Goal: Task Accomplishment & Management: Use online tool/utility

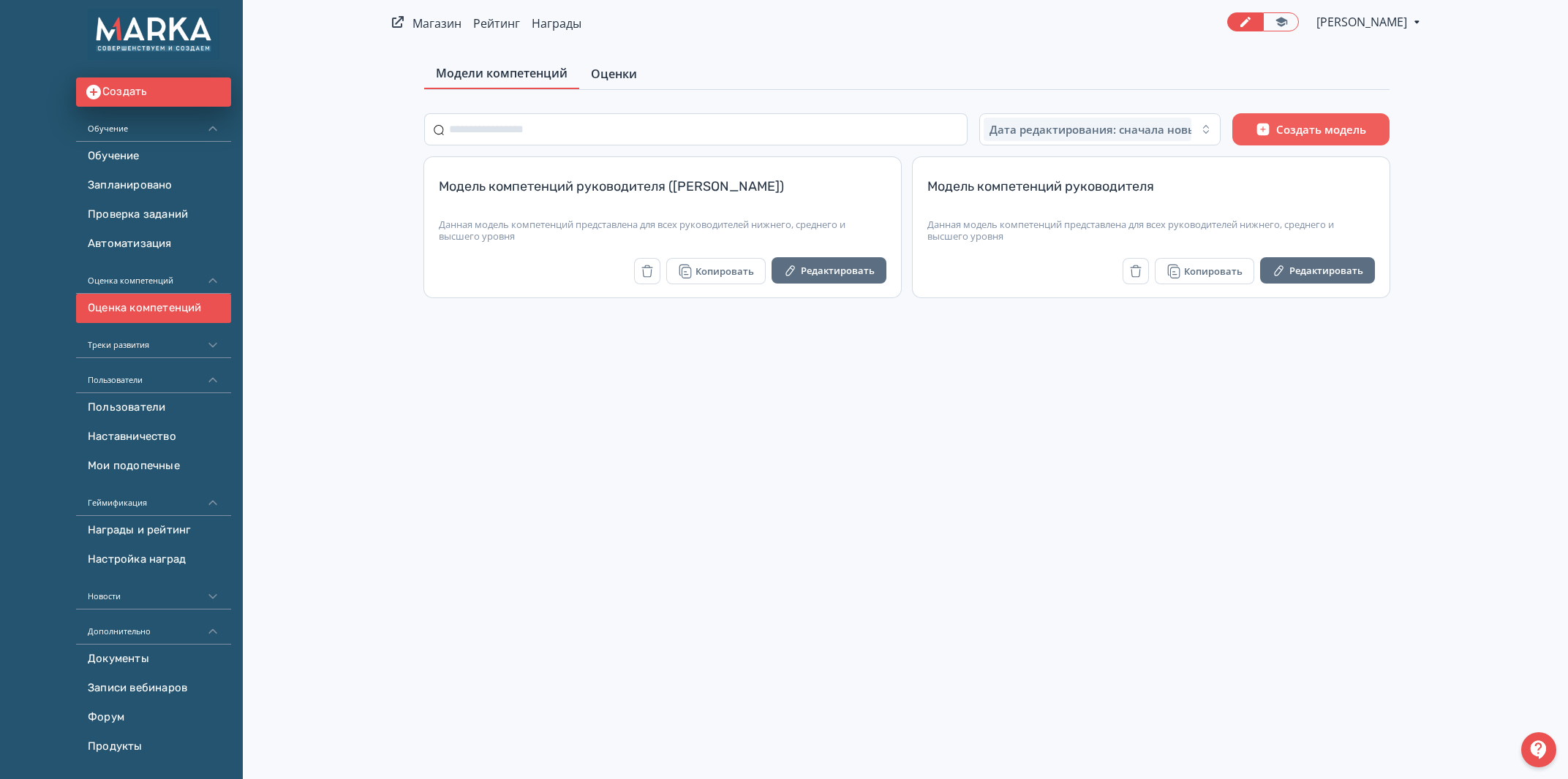
click at [625, 78] on span "Оценки" at bounding box center [613, 74] width 46 height 18
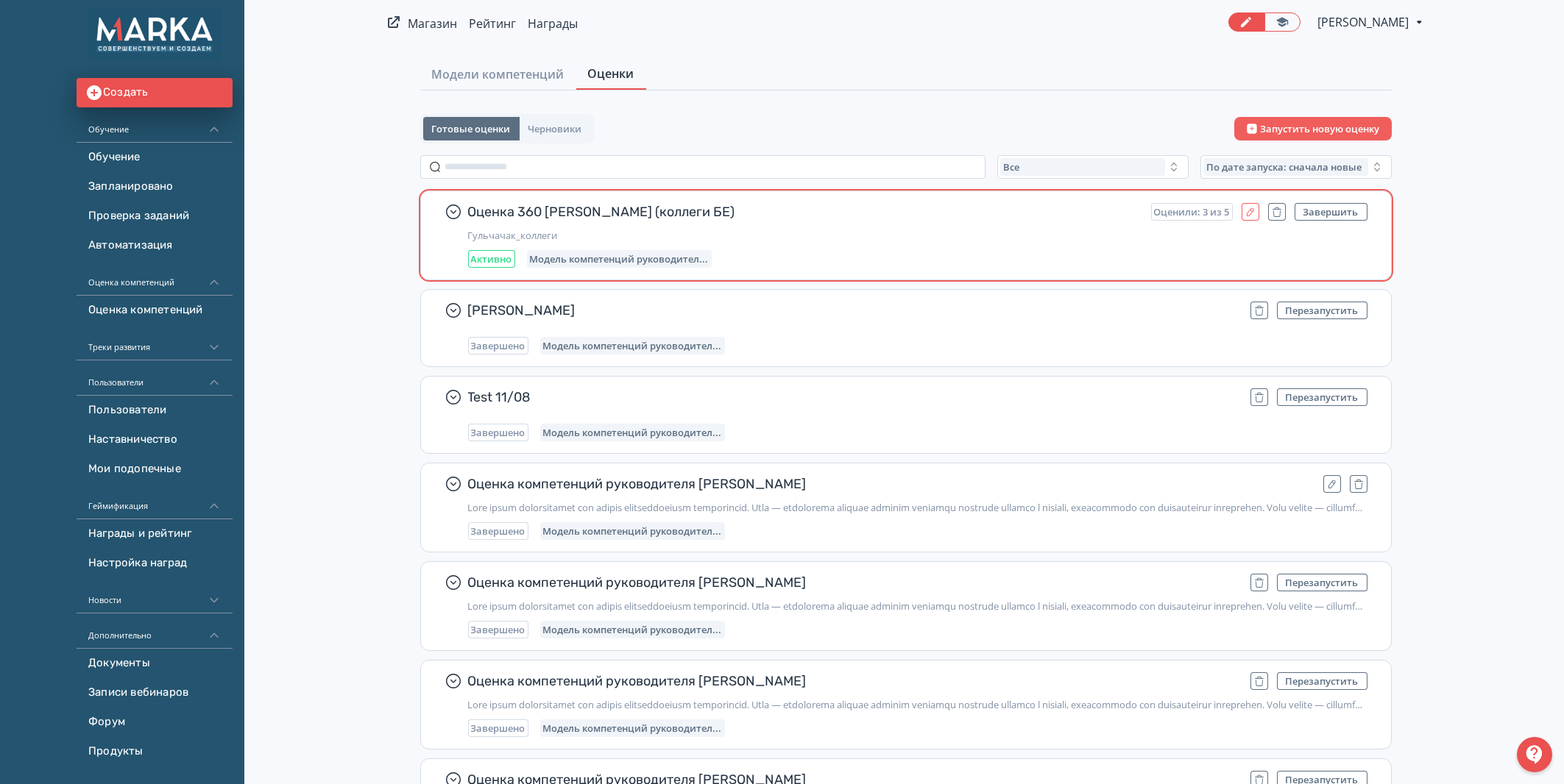
click at [1250, 210] on icon "button" at bounding box center [1250, 212] width 11 height 11
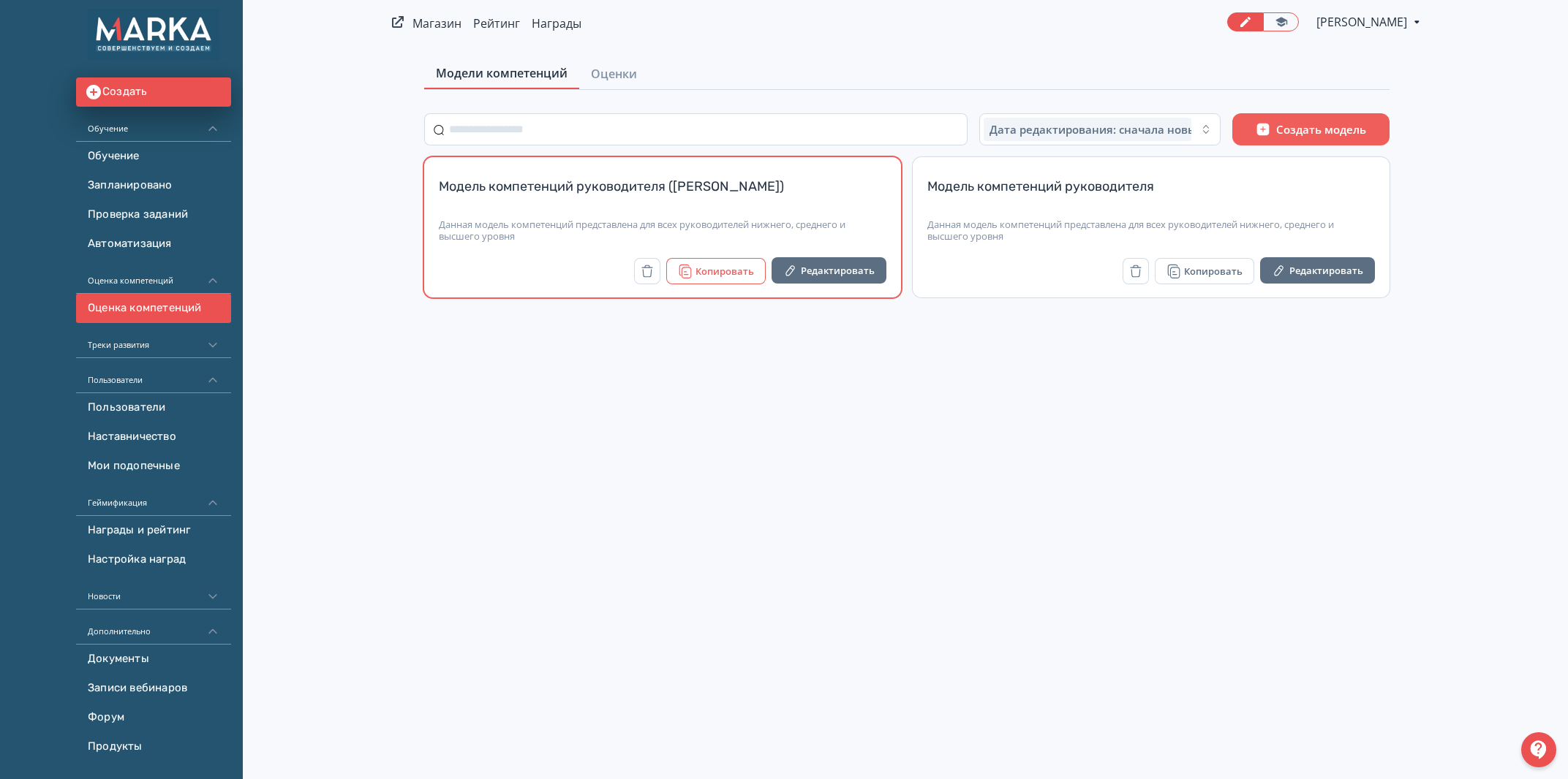
click at [706, 277] on button "Копировать" at bounding box center [715, 271] width 100 height 27
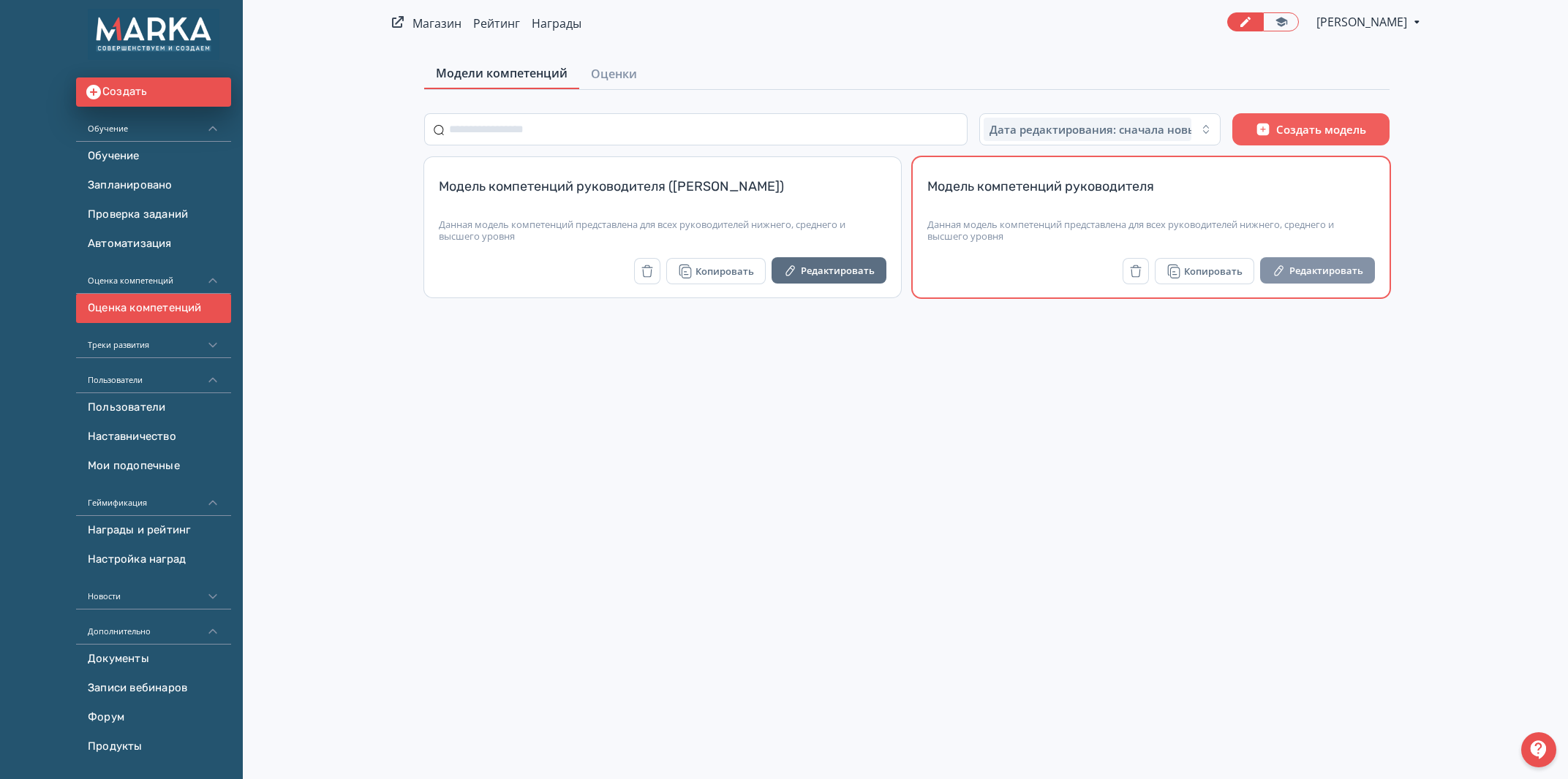
click at [1333, 273] on button "Редактировать" at bounding box center [1317, 270] width 115 height 27
